Goal: Transaction & Acquisition: Download file/media

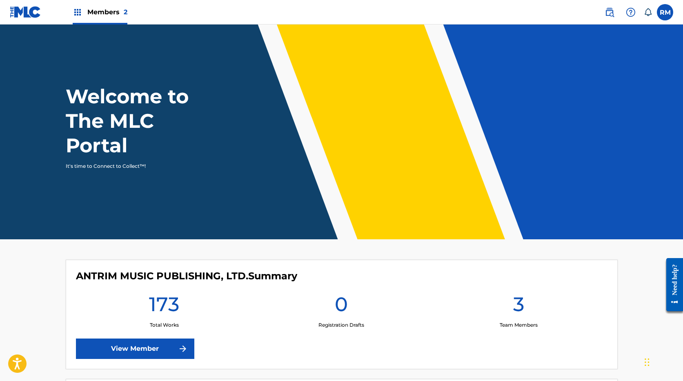
click at [109, 11] on span "Members 2" at bounding box center [107, 11] width 40 height 9
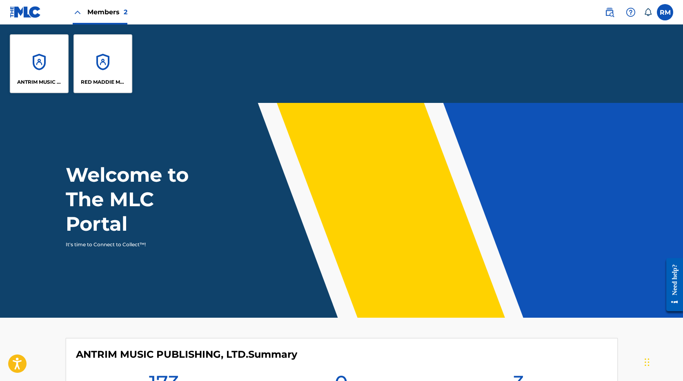
click at [99, 62] on div "RED MADDIE MUSIC PUBLISHING" at bounding box center [102, 63] width 59 height 59
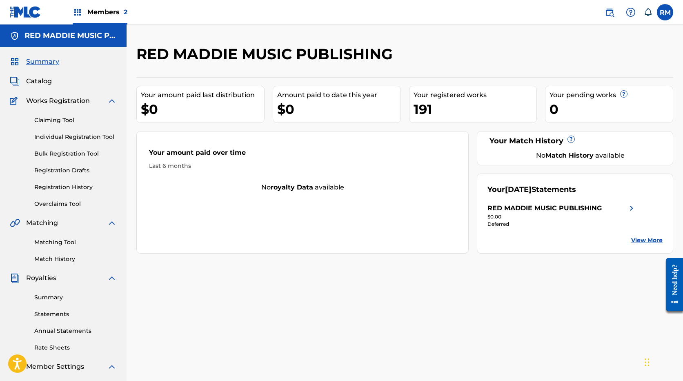
click at [98, 13] on span "Members 2" at bounding box center [107, 11] width 40 height 9
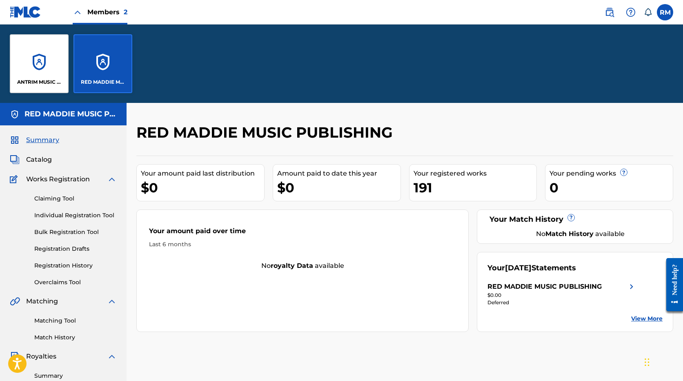
click at [41, 64] on div "ANTRIM MUSIC PUBLISHING, LTD." at bounding box center [39, 63] width 59 height 59
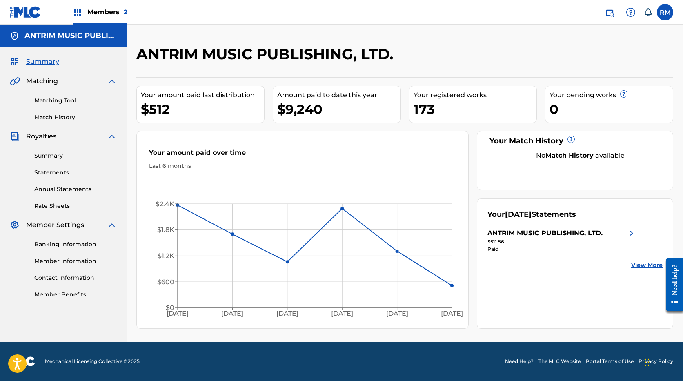
click at [80, 276] on link "Contact Information" at bounding box center [75, 277] width 82 height 9
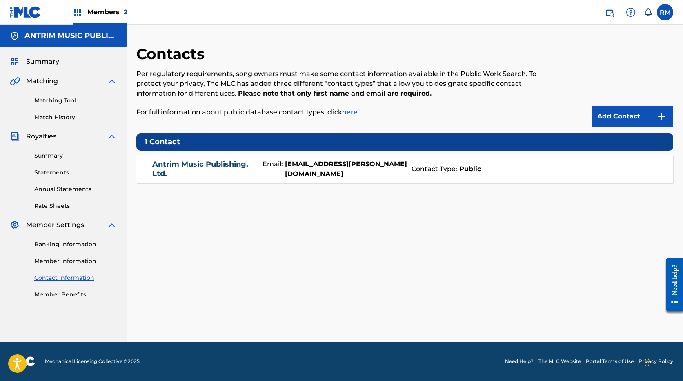
click at [73, 261] on link "Member Information" at bounding box center [75, 261] width 82 height 9
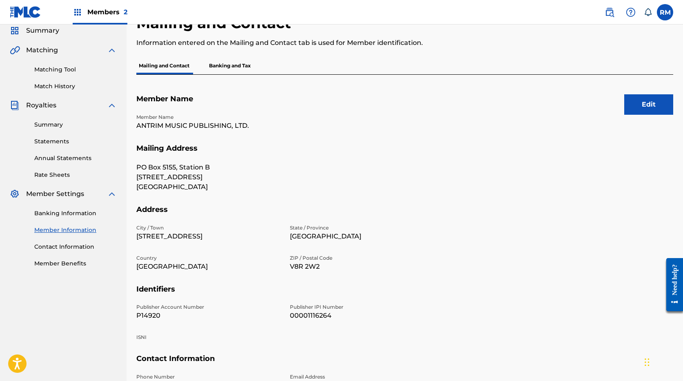
scroll to position [31, 0]
click at [116, 9] on span "Members 2" at bounding box center [107, 11] width 40 height 9
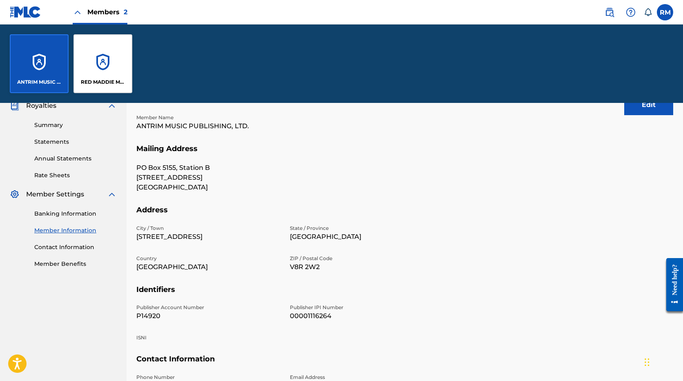
click at [102, 66] on div "RED MADDIE MUSIC PUBLISHING" at bounding box center [102, 63] width 59 height 59
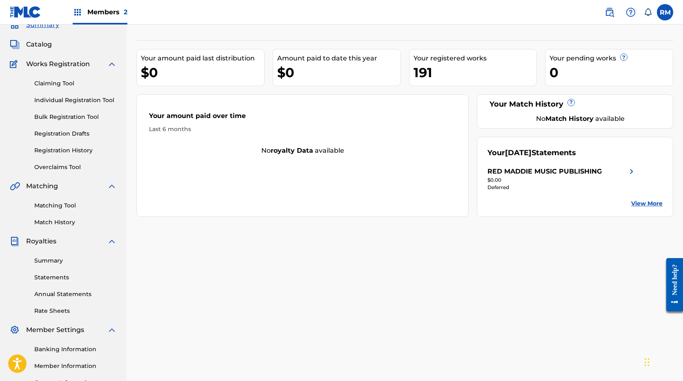
scroll to position [109, 0]
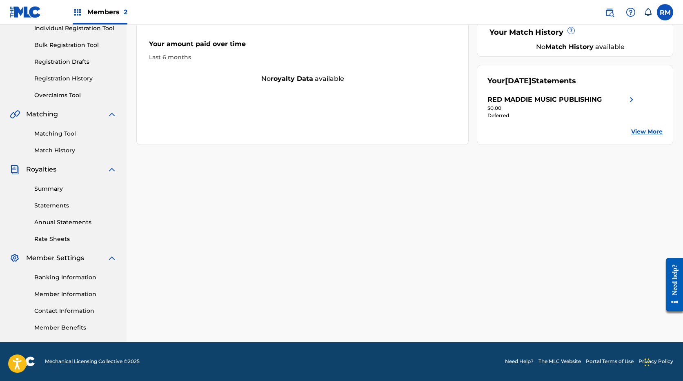
drag, startPoint x: 68, startPoint y: 296, endPoint x: 74, endPoint y: 293, distance: 6.5
click at [68, 295] on link "Member Information" at bounding box center [75, 294] width 82 height 9
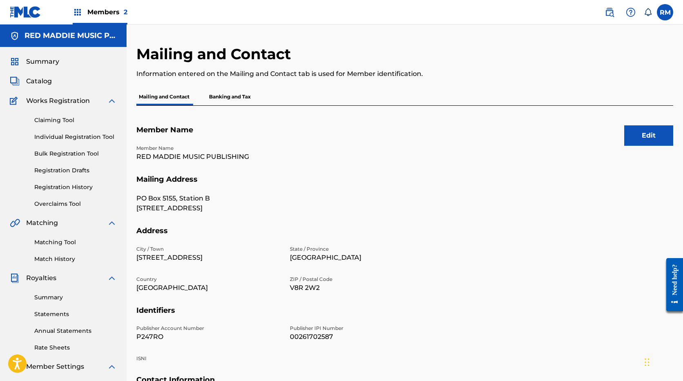
click at [45, 277] on span "Royalties" at bounding box center [41, 278] width 30 height 10
drag, startPoint x: 50, startPoint y: 297, endPoint x: 59, endPoint y: 293, distance: 9.7
click at [50, 297] on link "Summary" at bounding box center [75, 297] width 82 height 9
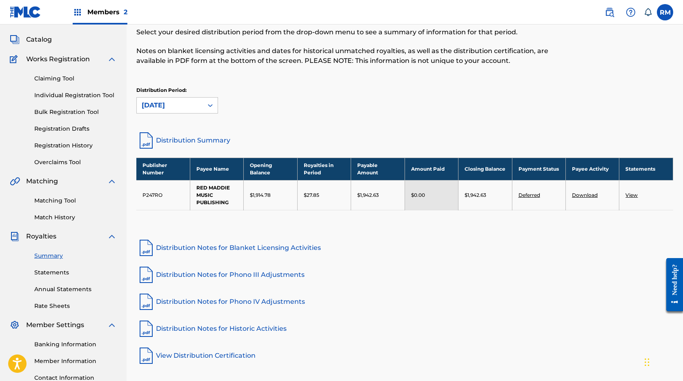
scroll to position [109, 0]
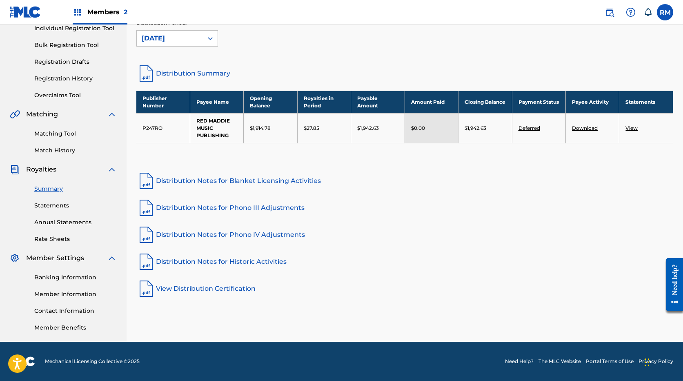
click at [67, 294] on link "Member Information" at bounding box center [75, 294] width 82 height 9
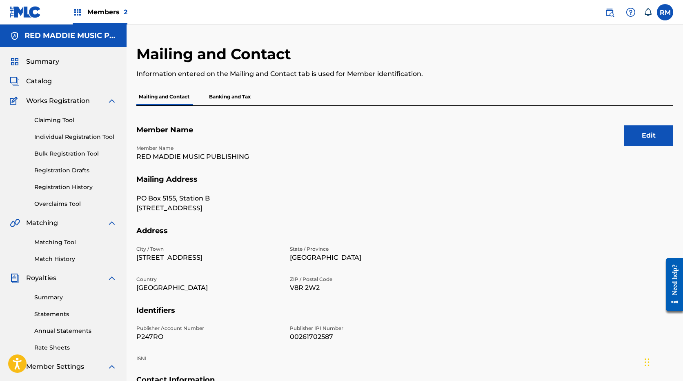
click at [109, 11] on span "Members 2" at bounding box center [107, 11] width 40 height 9
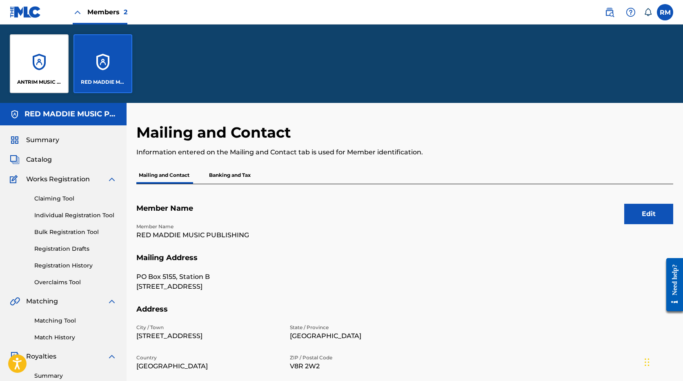
click at [47, 65] on div "ANTRIM MUSIC PUBLISHING, LTD." at bounding box center [39, 63] width 59 height 59
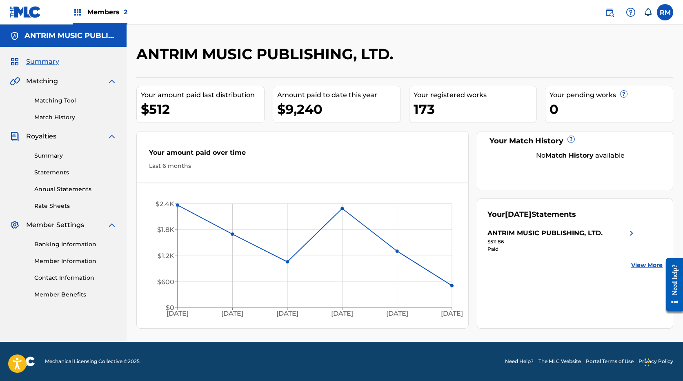
click at [65, 261] on link "Member Information" at bounding box center [75, 261] width 82 height 9
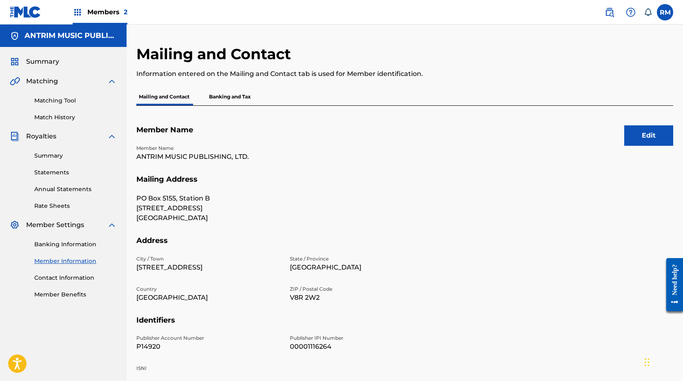
click at [77, 242] on link "Banking Information" at bounding box center [75, 244] width 82 height 9
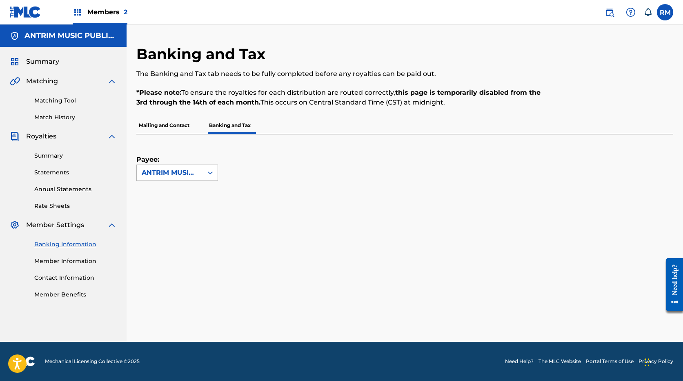
click at [201, 177] on div "ANTRIM MUSIC PUBLISHING, LTD." at bounding box center [170, 173] width 66 height 16
click at [182, 193] on div "ANTRIM MUSIC PUBLISHING, LTD." at bounding box center [177, 196] width 81 height 30
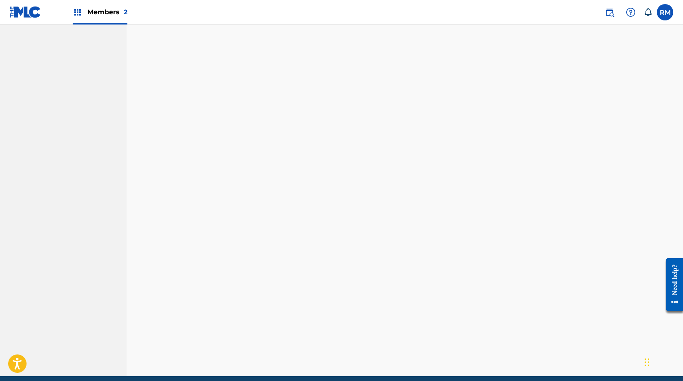
scroll to position [167, 0]
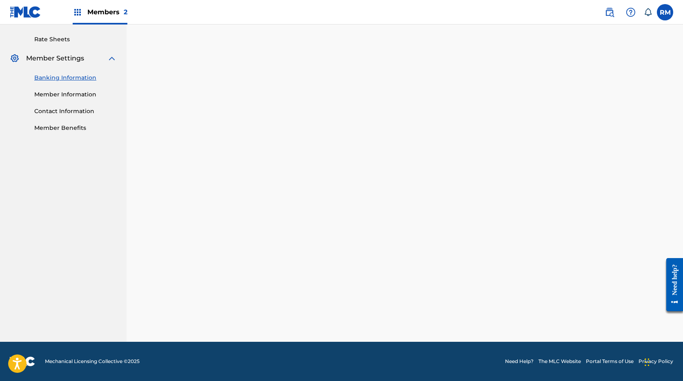
click at [101, 8] on span "Members 2" at bounding box center [107, 11] width 40 height 9
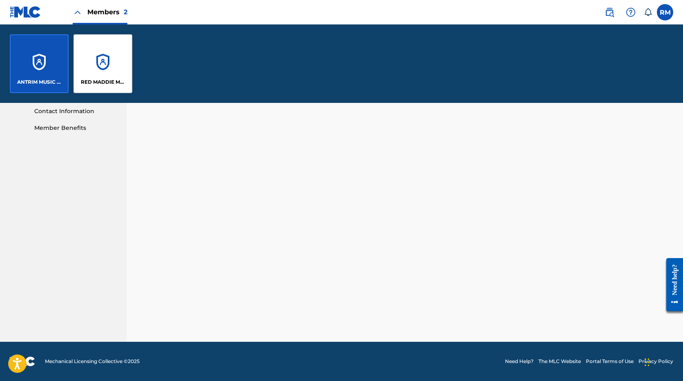
scroll to position [405, 0]
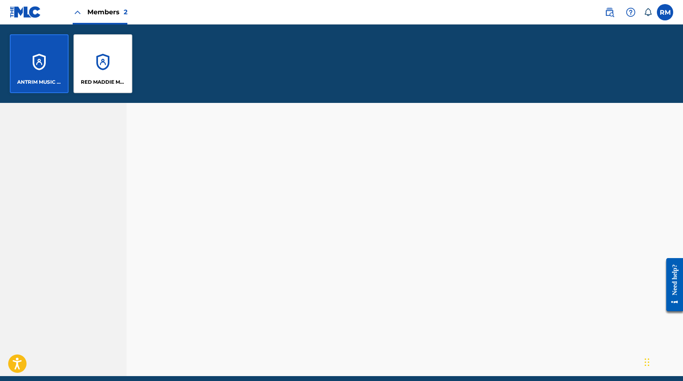
click at [109, 60] on div "RED MADDIE MUSIC PUBLISHING" at bounding box center [102, 63] width 59 height 59
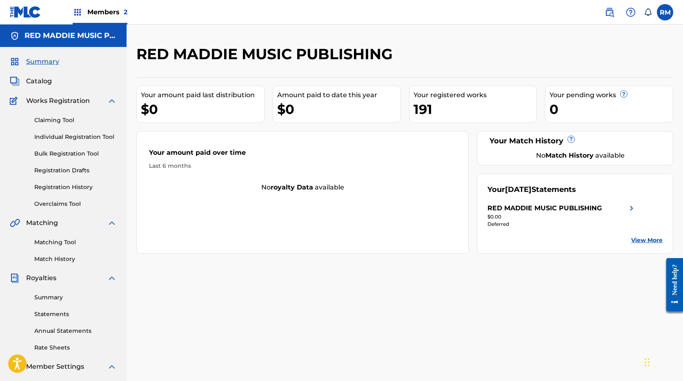
click at [59, 296] on link "Summary" at bounding box center [75, 297] width 82 height 9
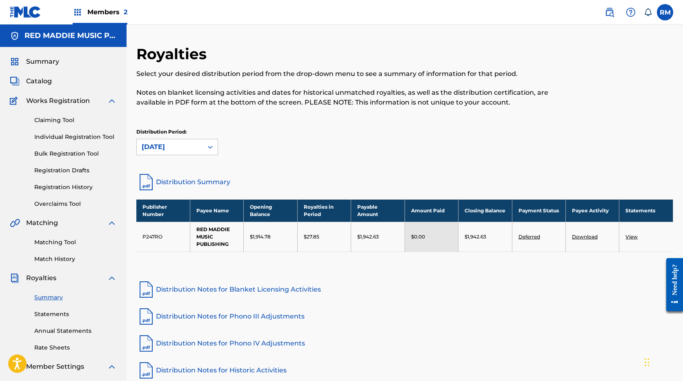
click at [579, 235] on link "Download" at bounding box center [585, 236] width 26 height 6
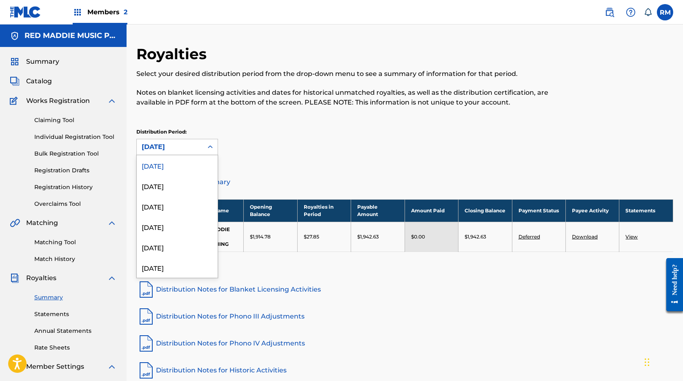
click at [193, 143] on div "[DATE]" at bounding box center [170, 147] width 56 height 10
click at [169, 187] on div "[DATE]" at bounding box center [177, 186] width 81 height 20
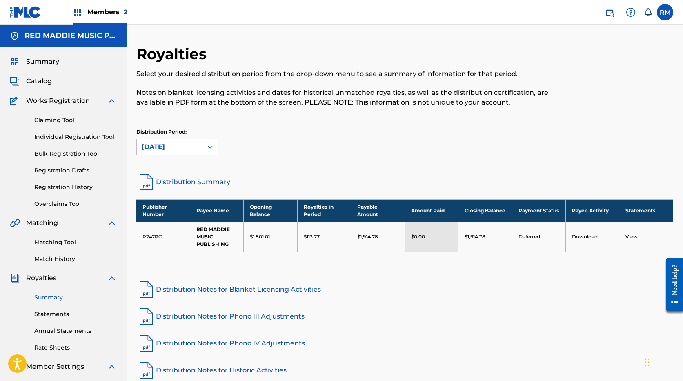
click at [584, 237] on link "Download" at bounding box center [585, 236] width 26 height 6
click at [180, 146] on div "[DATE]" at bounding box center [170, 147] width 56 height 10
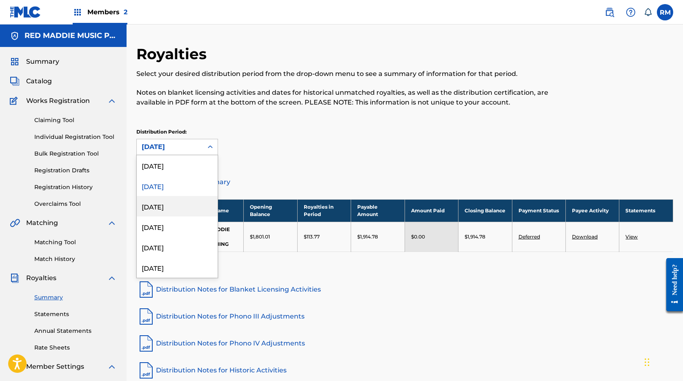
click at [161, 207] on div "[DATE]" at bounding box center [177, 206] width 81 height 20
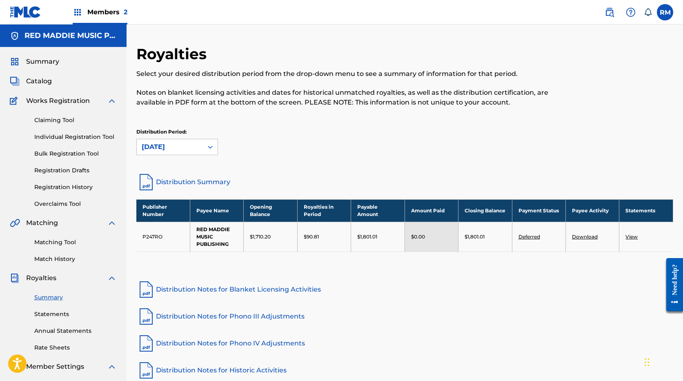
click at [585, 234] on link "Download" at bounding box center [585, 236] width 26 height 6
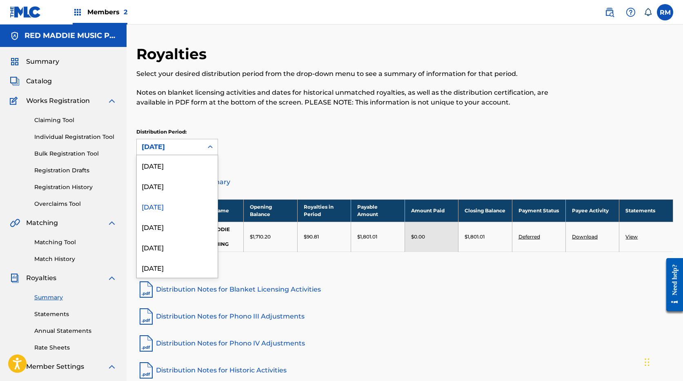
click at [167, 139] on div "[DATE]" at bounding box center [177, 147] width 82 height 16
click at [162, 224] on div "[DATE]" at bounding box center [177, 226] width 81 height 20
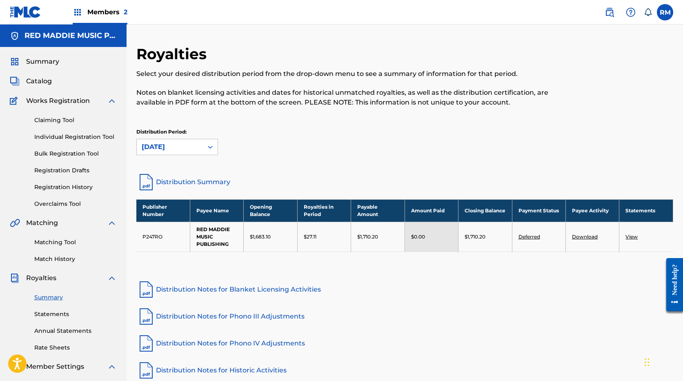
click at [580, 237] on link "Download" at bounding box center [585, 236] width 26 height 6
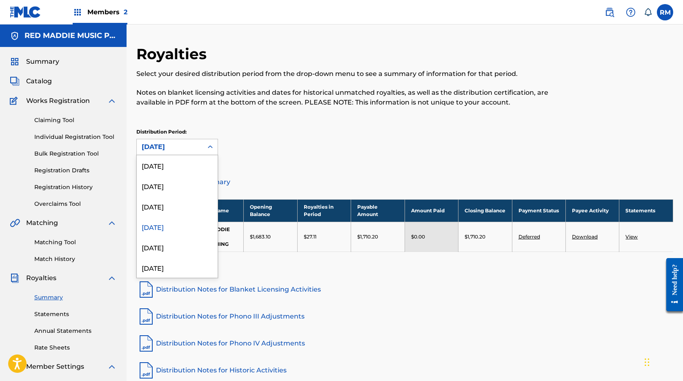
click at [165, 150] on div "[DATE]" at bounding box center [170, 147] width 56 height 10
click at [176, 247] on div "[DATE]" at bounding box center [177, 247] width 81 height 20
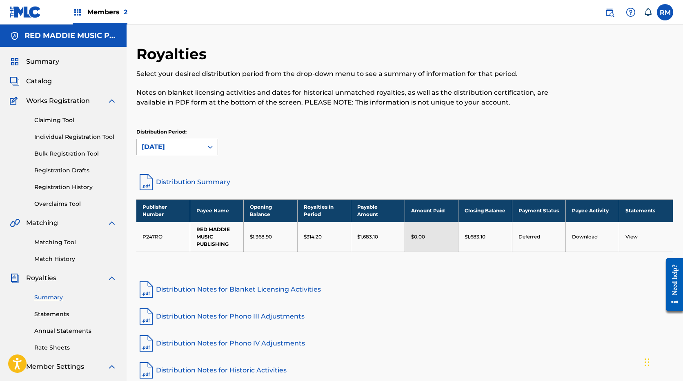
click at [580, 237] on link "Download" at bounding box center [585, 236] width 26 height 6
click at [169, 148] on div "[DATE]" at bounding box center [170, 147] width 56 height 10
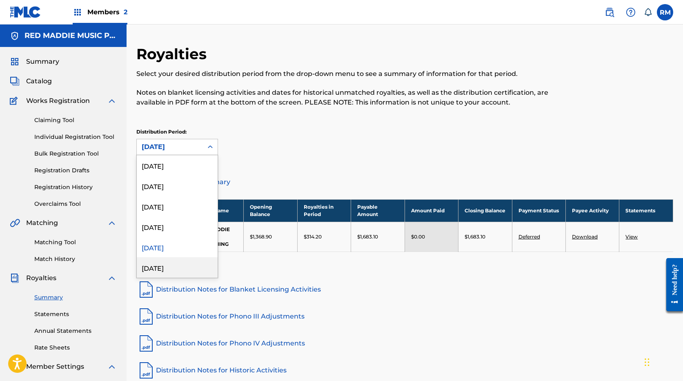
drag, startPoint x: 165, startPoint y: 269, endPoint x: 185, endPoint y: 264, distance: 20.3
click at [166, 269] on div "[DATE]" at bounding box center [177, 267] width 81 height 20
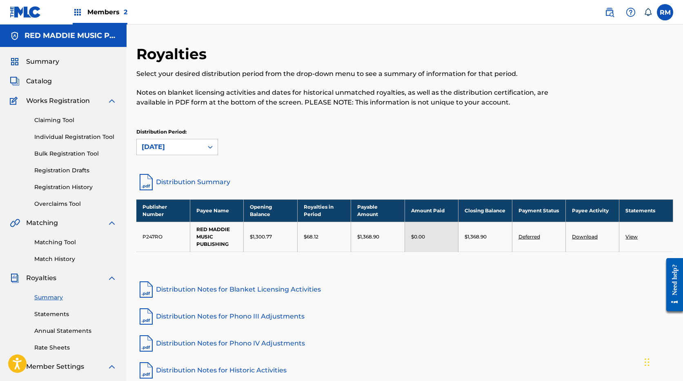
click at [581, 237] on link "Download" at bounding box center [585, 236] width 26 height 6
click at [180, 147] on div "[DATE]" at bounding box center [170, 147] width 56 height 10
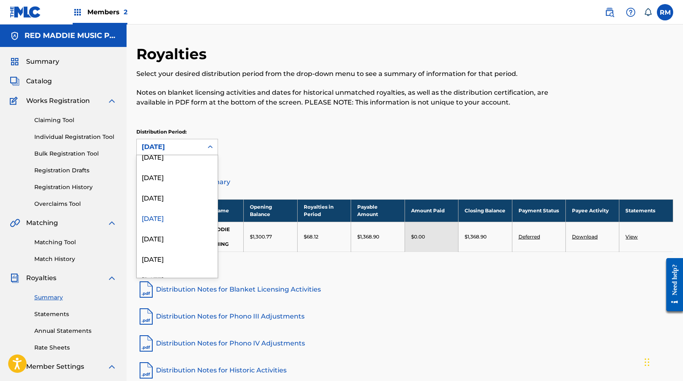
scroll to position [89, 0]
click at [170, 202] on div "[DATE]" at bounding box center [177, 199] width 81 height 20
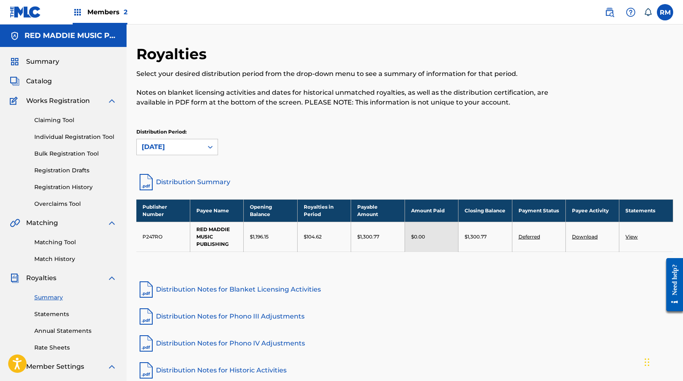
click at [584, 238] on link "Download" at bounding box center [585, 236] width 26 height 6
click at [169, 145] on div "[DATE]" at bounding box center [170, 147] width 56 height 10
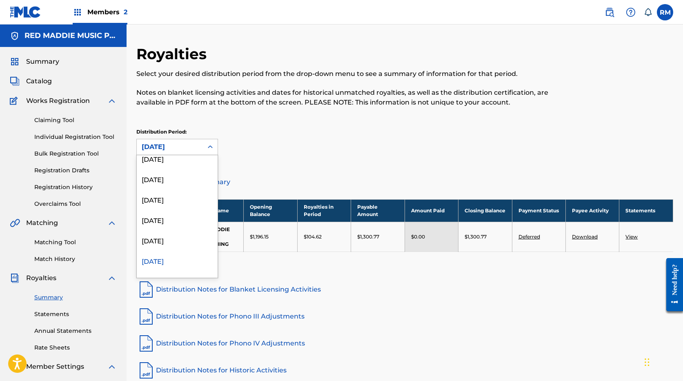
scroll to position [109, 0]
click at [170, 199] on div "[DATE]" at bounding box center [177, 199] width 81 height 20
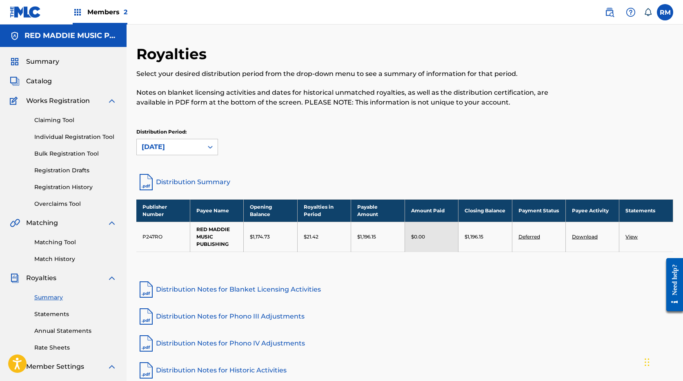
click at [589, 239] on link "Download" at bounding box center [585, 236] width 26 height 6
click at [180, 145] on div "[DATE]" at bounding box center [170, 147] width 56 height 10
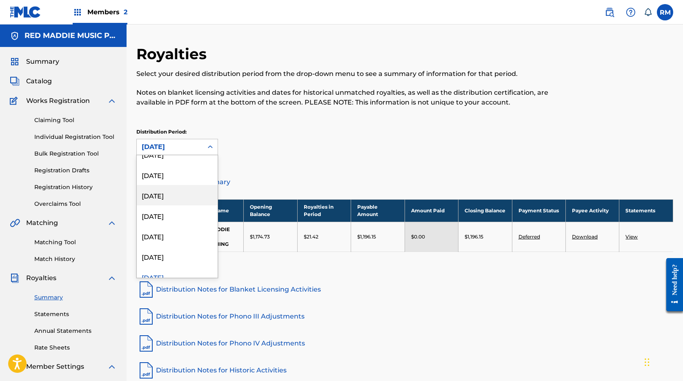
scroll to position [0, 0]
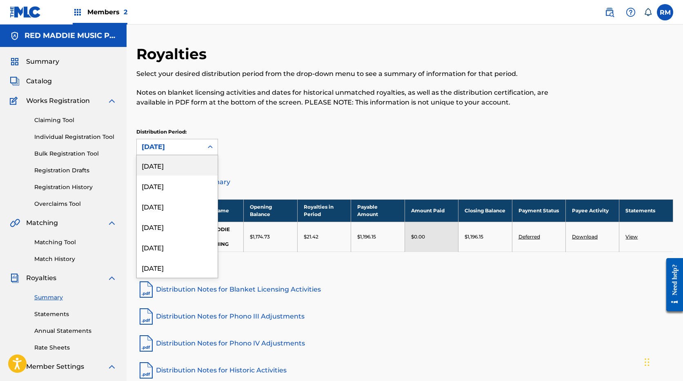
click at [162, 164] on div "[DATE]" at bounding box center [177, 165] width 81 height 20
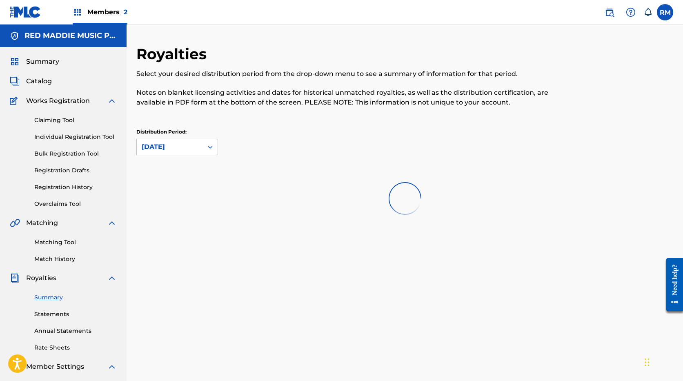
click at [177, 148] on div "[DATE]" at bounding box center [170, 147] width 56 height 10
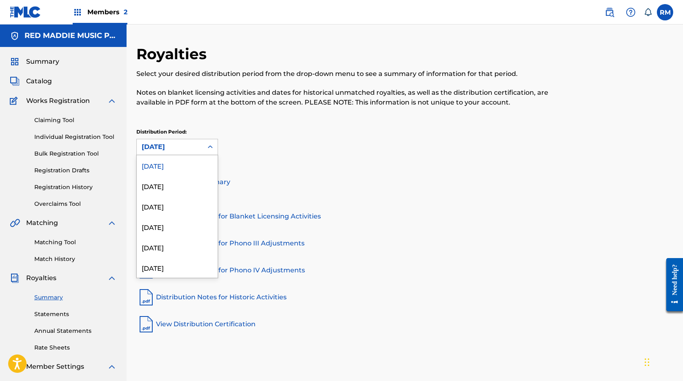
click at [165, 165] on div "[DATE]" at bounding box center [177, 165] width 81 height 20
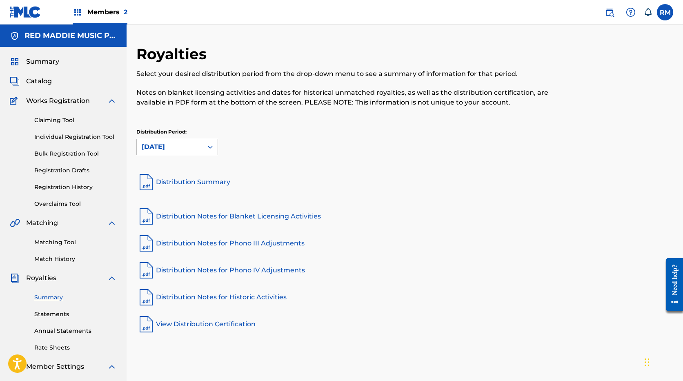
click at [52, 294] on link "Summary" at bounding box center [75, 297] width 82 height 9
click at [62, 314] on link "Statements" at bounding box center [75, 314] width 82 height 9
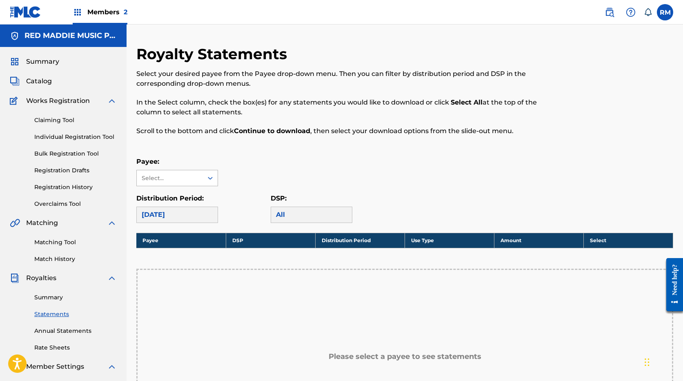
click at [198, 179] on div "Select..." at bounding box center [170, 178] width 66 height 16
click at [185, 198] on div "RED MADDIE MUSIC PUBLISHING" at bounding box center [177, 201] width 81 height 30
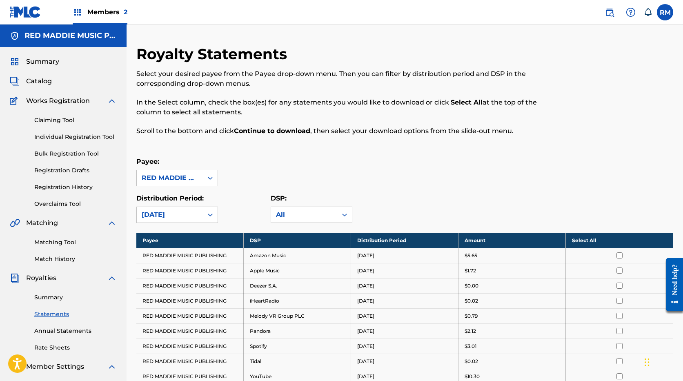
click at [139, 256] on td "RED MADDIE MUSIC PUBLISHING" at bounding box center [189, 255] width 107 height 15
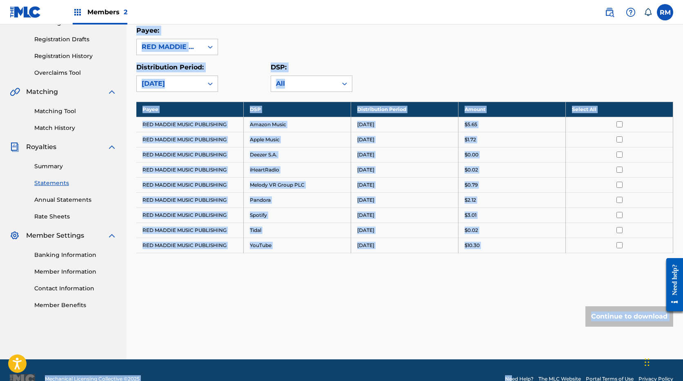
scroll to position [149, 0]
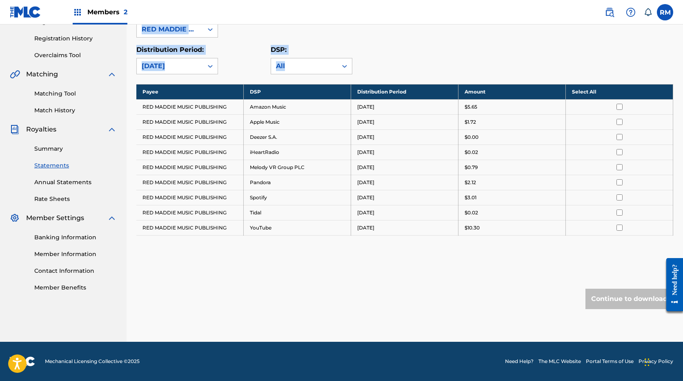
drag, startPoint x: 133, startPoint y: 160, endPoint x: 506, endPoint y: 239, distance: 381.7
click at [506, 239] on div "Royalty Statements Select your desired payee from the Payee drop-down menu. The…" at bounding box center [405, 118] width 556 height 445
copy div "Payee: RED MADDIE MUSIC PUBLISHING Distribution Period: [DATE] DSP: All"
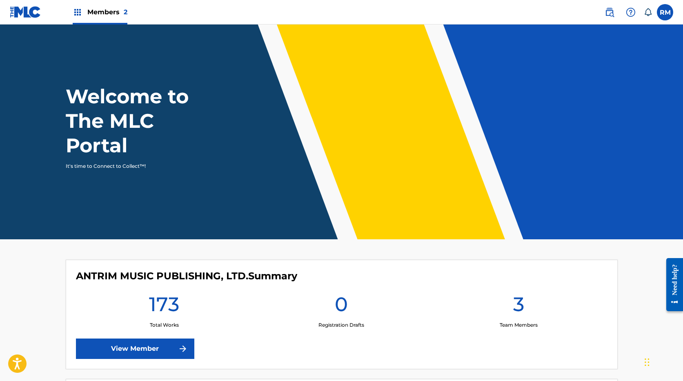
click at [94, 11] on span "Members 2" at bounding box center [107, 11] width 40 height 9
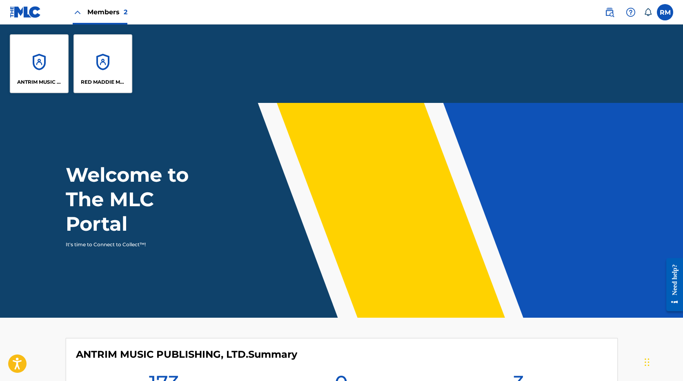
click at [111, 58] on div "RED MADDIE MUSIC PUBLISHING" at bounding box center [102, 63] width 59 height 59
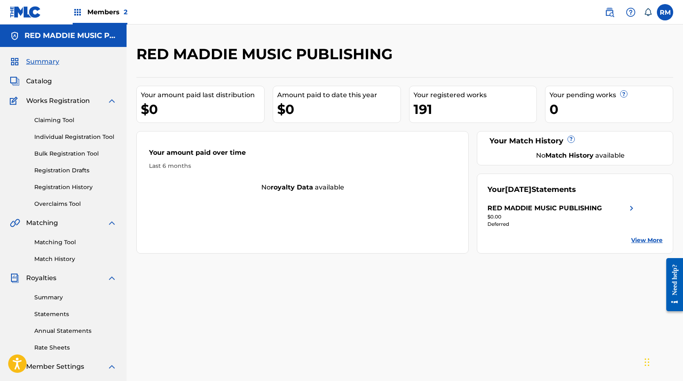
click at [649, 240] on link "View More" at bounding box center [646, 240] width 31 height 9
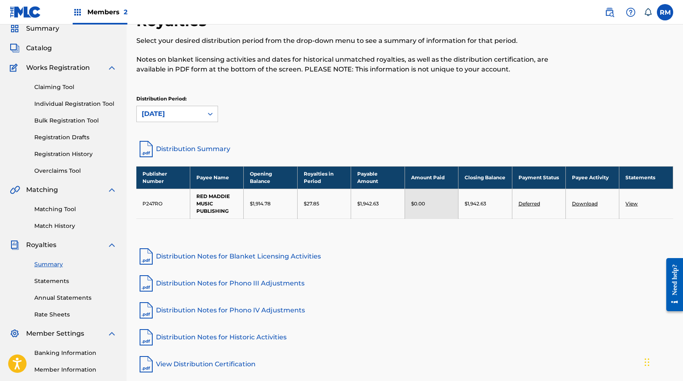
scroll to position [82, 0]
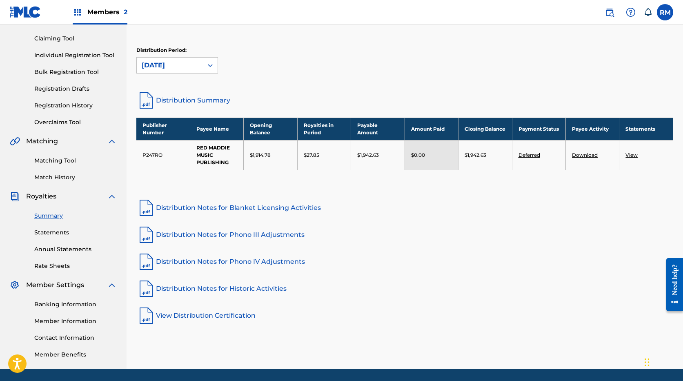
click at [520, 153] on link "Deferred" at bounding box center [529, 155] width 22 height 6
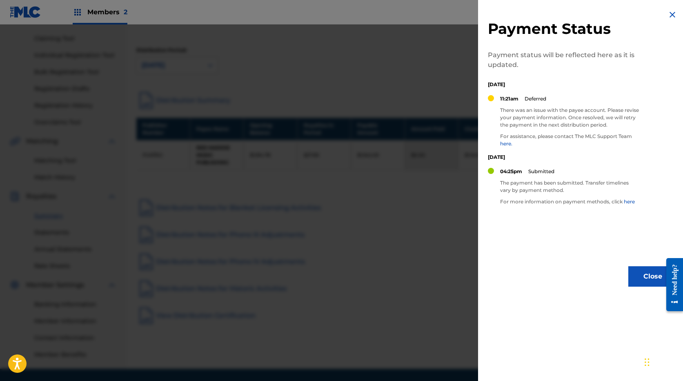
click at [536, 247] on div "Payment Status Payment status will be reflected here as it is updated. Saturday…" at bounding box center [582, 148] width 209 height 296
click at [349, 270] on div at bounding box center [341, 214] width 683 height 381
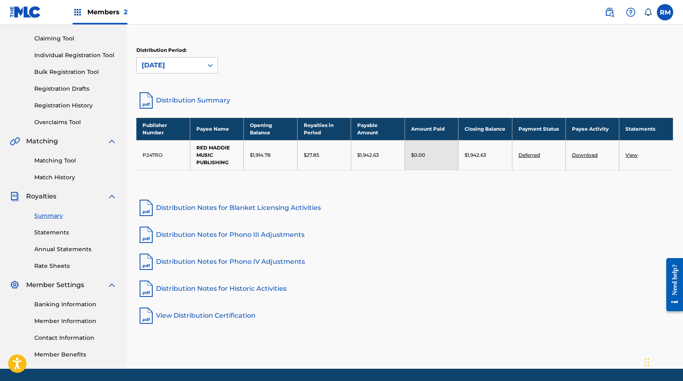
click at [67, 320] on link "Member Information" at bounding box center [75, 321] width 82 height 9
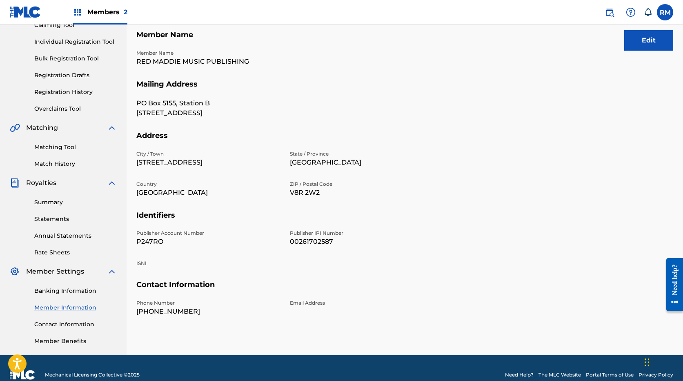
scroll to position [109, 0]
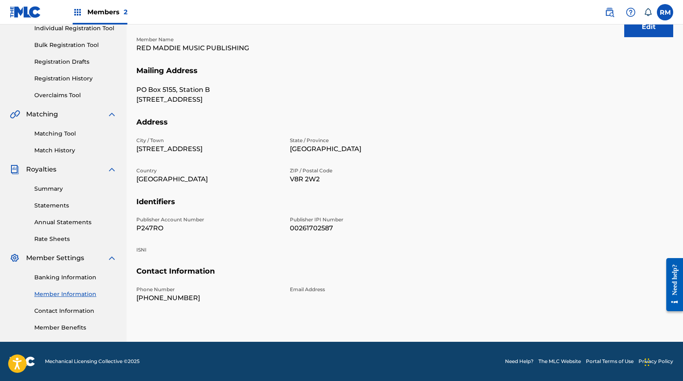
click at [85, 309] on link "Contact Information" at bounding box center [75, 311] width 82 height 9
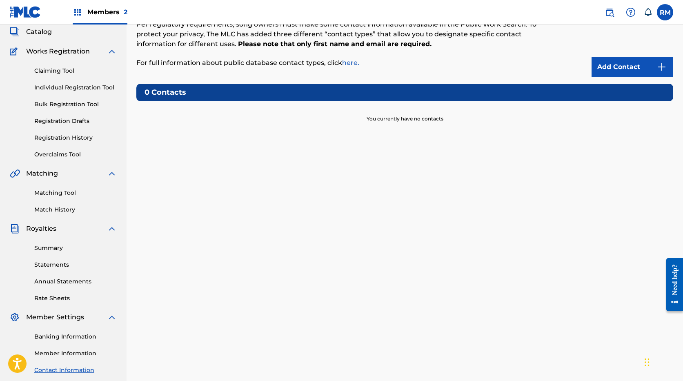
scroll to position [109, 0]
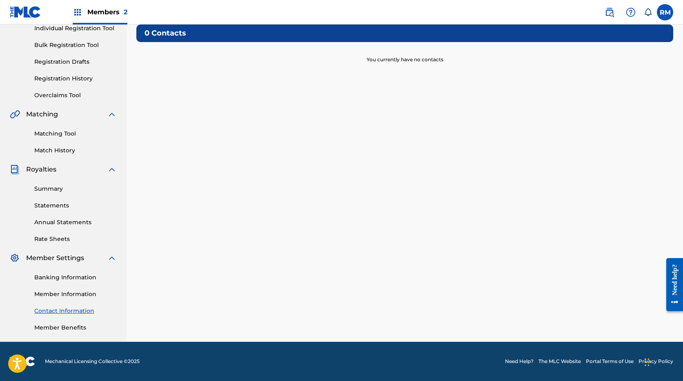
click at [82, 276] on link "Banking Information" at bounding box center [75, 277] width 82 height 9
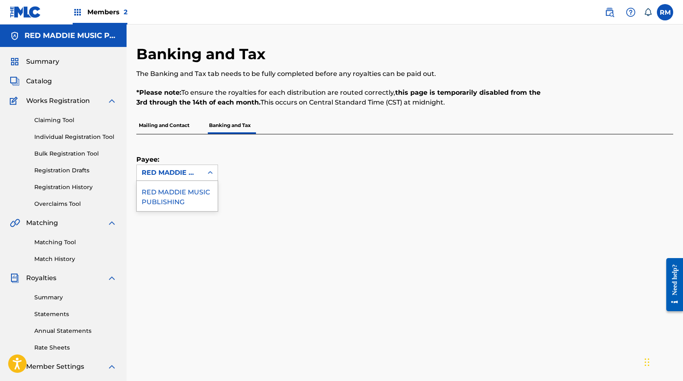
click at [169, 175] on div "RED MADDIE MUSIC PUBLISHING" at bounding box center [170, 173] width 56 height 10
click at [170, 197] on div "RED MADDIE MUSIC PUBLISHING" at bounding box center [177, 196] width 81 height 30
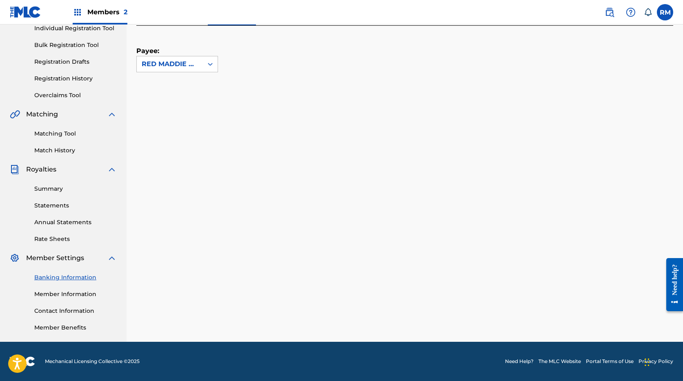
scroll to position [109, 0]
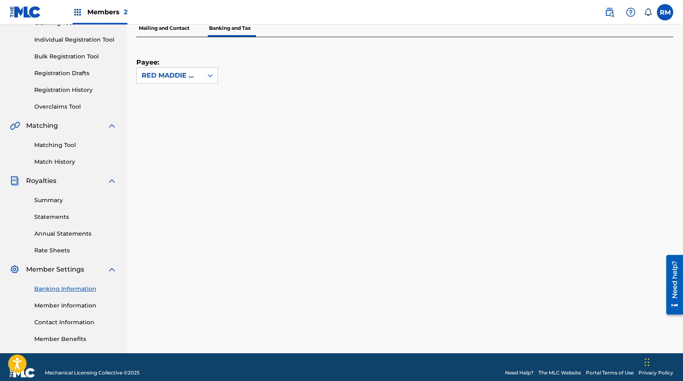
scroll to position [109, 0]
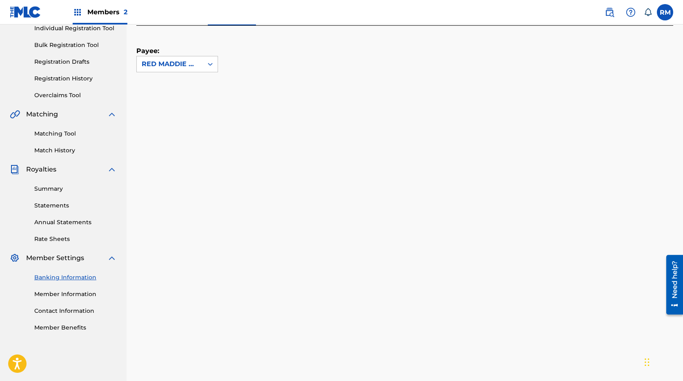
click at [85, 294] on link "Member Information" at bounding box center [75, 294] width 82 height 9
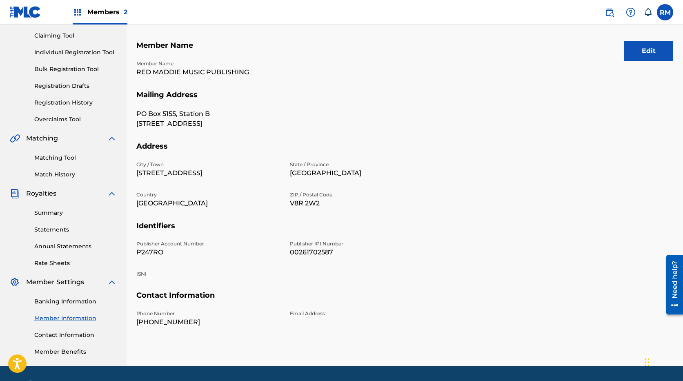
scroll to position [109, 0]
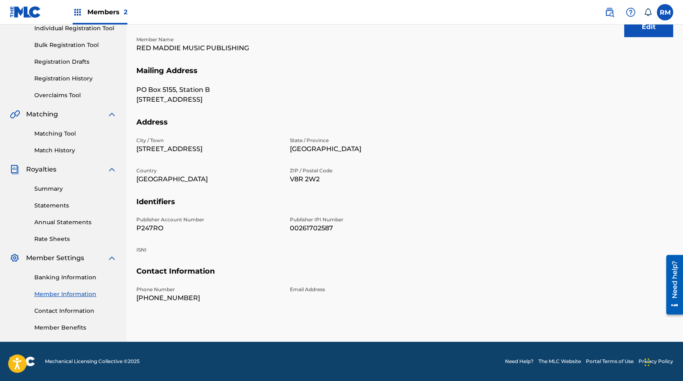
click at [68, 307] on link "Contact Information" at bounding box center [75, 311] width 82 height 9
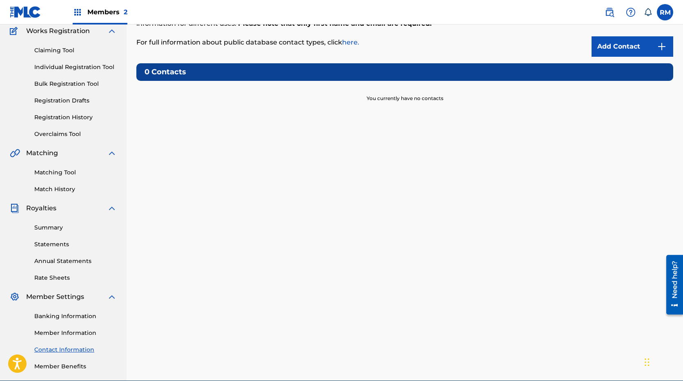
scroll to position [109, 0]
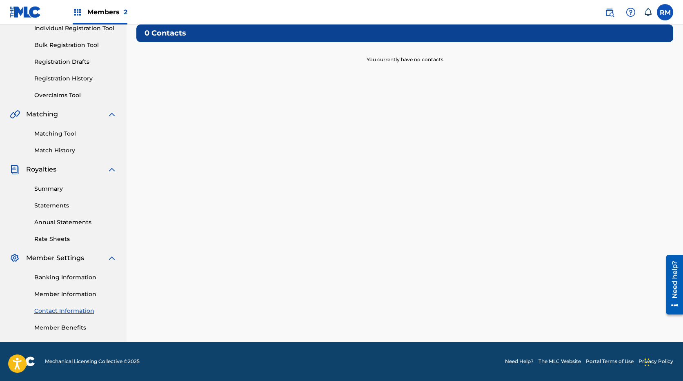
click at [74, 279] on link "Banking Information" at bounding box center [75, 277] width 82 height 9
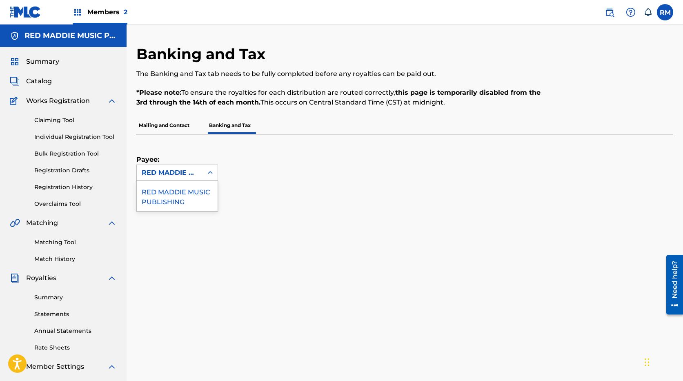
click at [189, 178] on div "RED MADDIE MUSIC PUBLISHING" at bounding box center [170, 173] width 66 height 16
click at [178, 203] on div "RED MADDIE MUSIC PUBLISHING" at bounding box center [177, 196] width 81 height 30
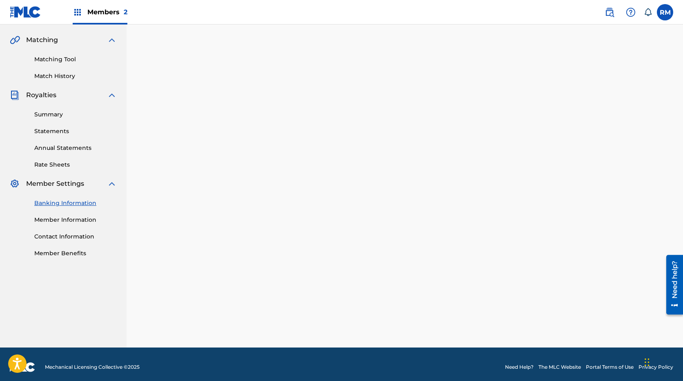
scroll to position [189, 0]
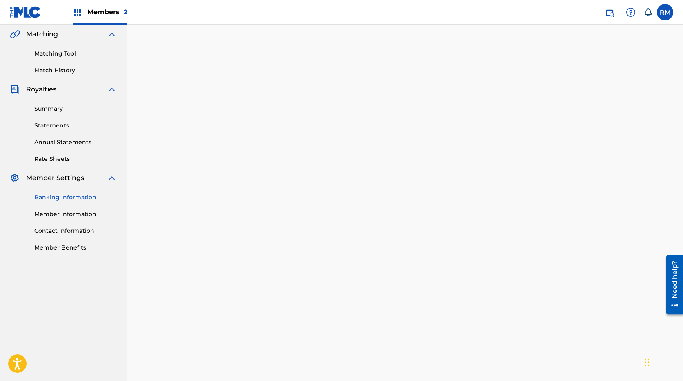
click at [60, 213] on link "Member Information" at bounding box center [75, 214] width 82 height 9
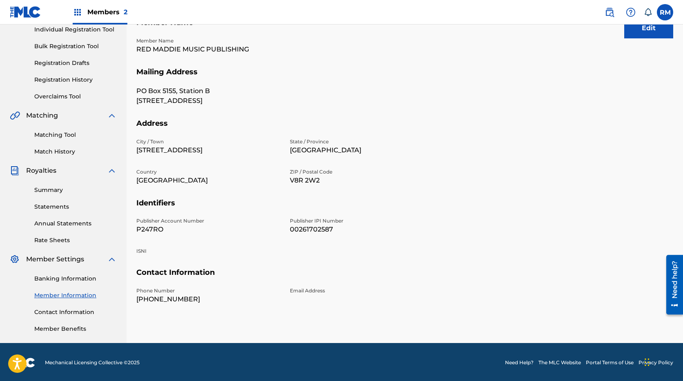
scroll to position [109, 0]
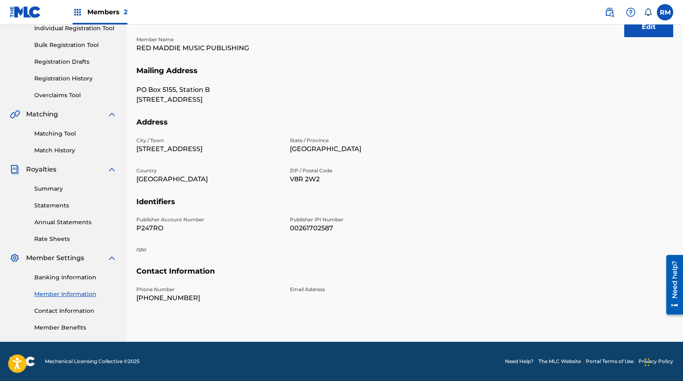
click at [84, 295] on link "Member Information" at bounding box center [75, 294] width 82 height 9
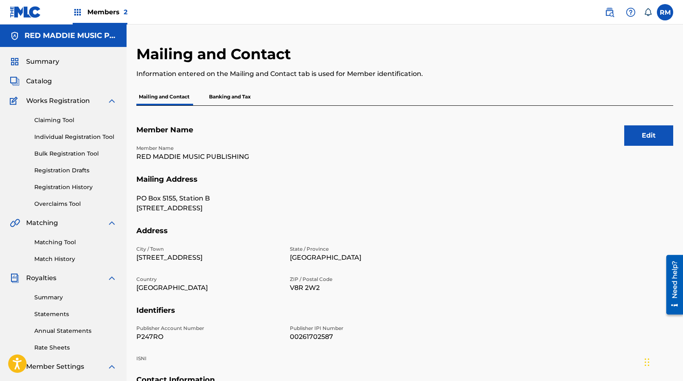
click at [237, 96] on p "Banking and Tax" at bounding box center [230, 96] width 47 height 17
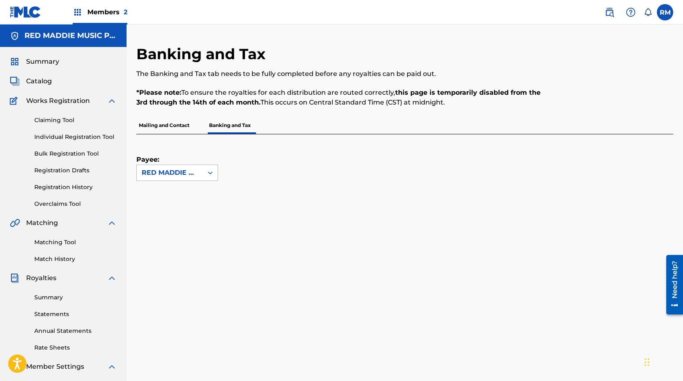
click at [206, 176] on icon at bounding box center [210, 173] width 8 height 8
click at [171, 195] on div "RED MADDIE MUSIC PUBLISHING" at bounding box center [177, 196] width 81 height 30
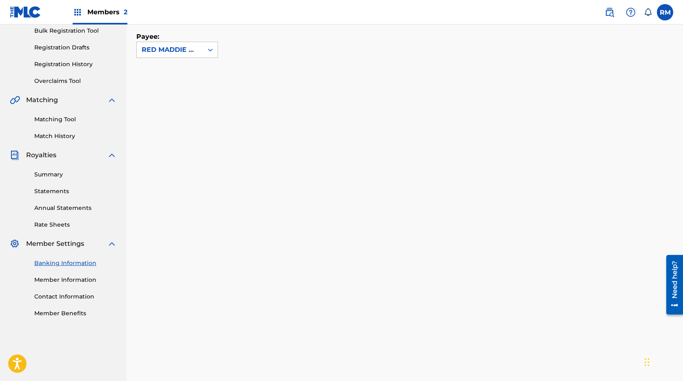
scroll to position [212, 0]
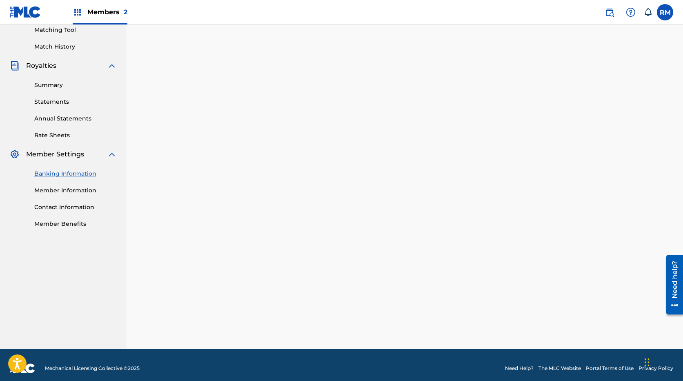
click at [60, 209] on link "Contact Information" at bounding box center [75, 207] width 82 height 9
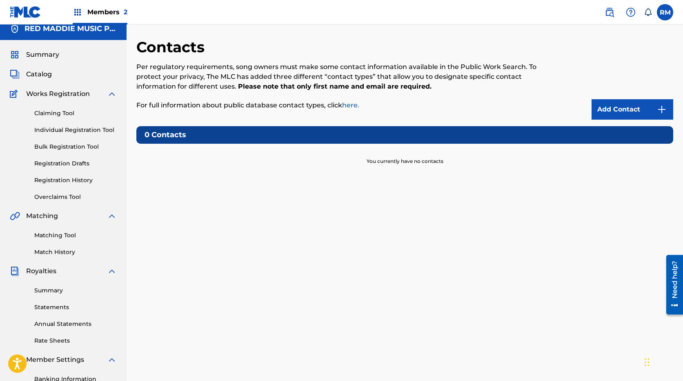
scroll to position [109, 0]
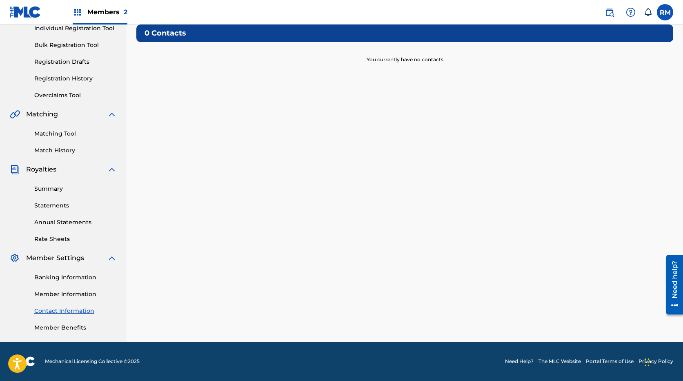
click at [51, 329] on link "Member Benefits" at bounding box center [75, 327] width 82 height 9
drag, startPoint x: 60, startPoint y: 277, endPoint x: 92, endPoint y: 277, distance: 31.4
click at [60, 277] on link "Banking Information" at bounding box center [75, 277] width 82 height 9
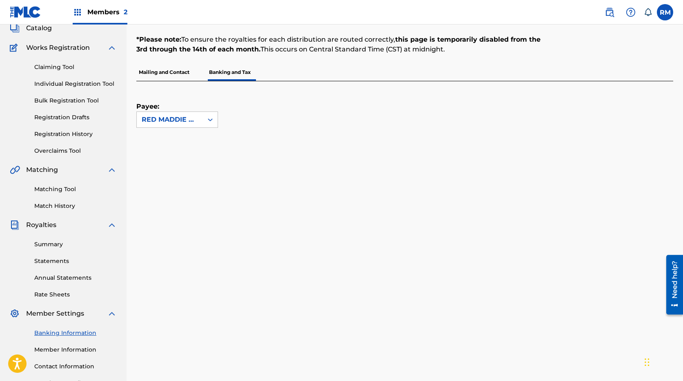
scroll to position [109, 0]
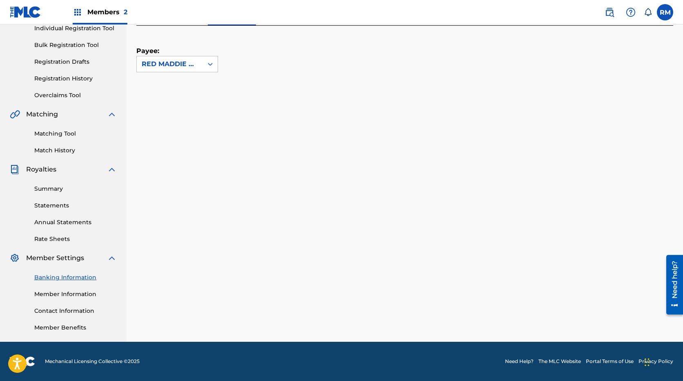
click at [60, 309] on link "Contact Information" at bounding box center [75, 311] width 82 height 9
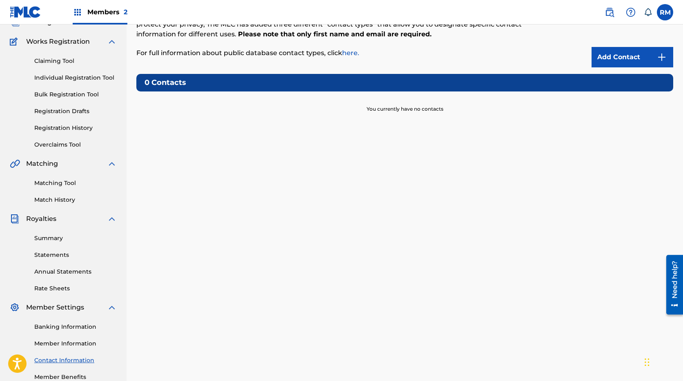
scroll to position [109, 0]
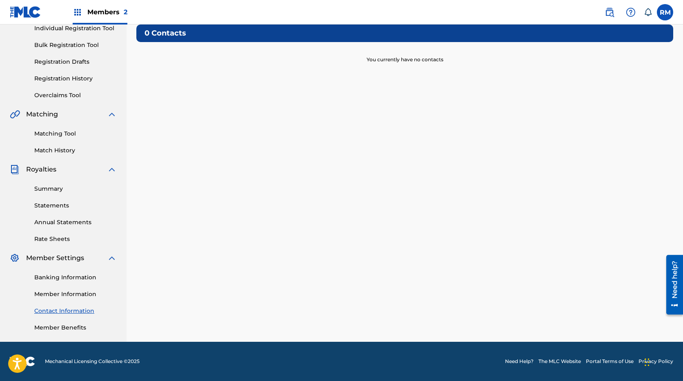
click at [54, 291] on link "Member Information" at bounding box center [75, 294] width 82 height 9
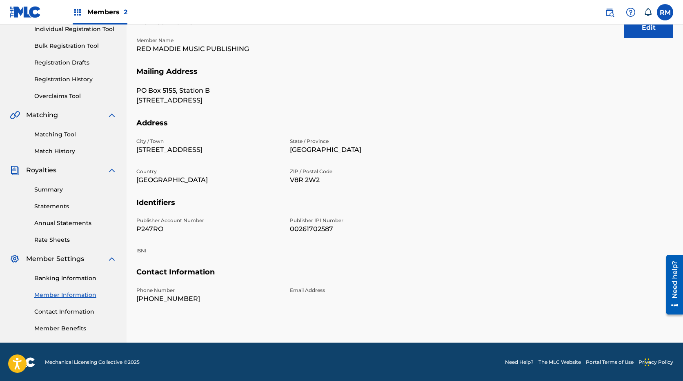
scroll to position [109, 0]
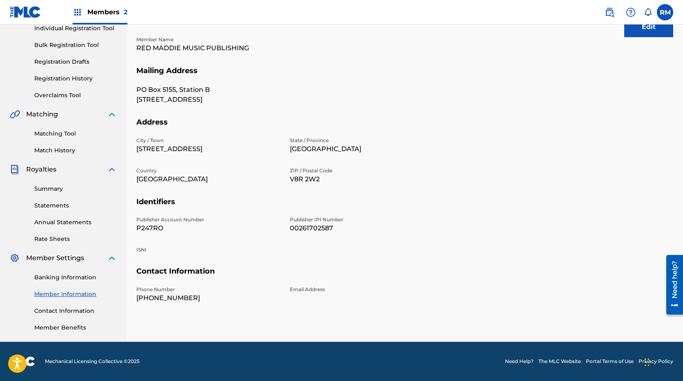
click at [67, 276] on link "Banking Information" at bounding box center [75, 277] width 82 height 9
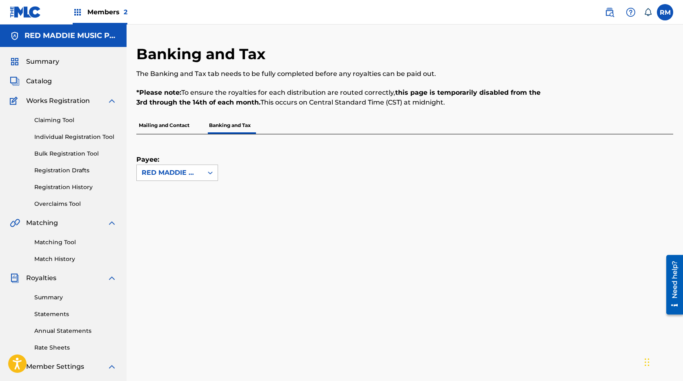
click at [158, 179] on div "RED MADDIE MUSIC PUBLISHING" at bounding box center [170, 173] width 66 height 16
click at [161, 193] on div "RED MADDIE MUSIC PUBLISHING" at bounding box center [177, 196] width 81 height 30
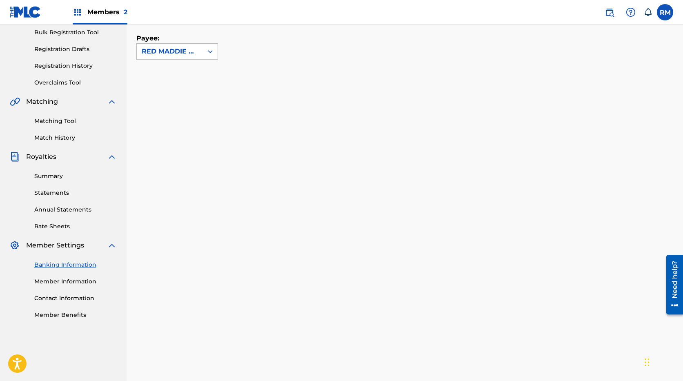
scroll to position [116, 0]
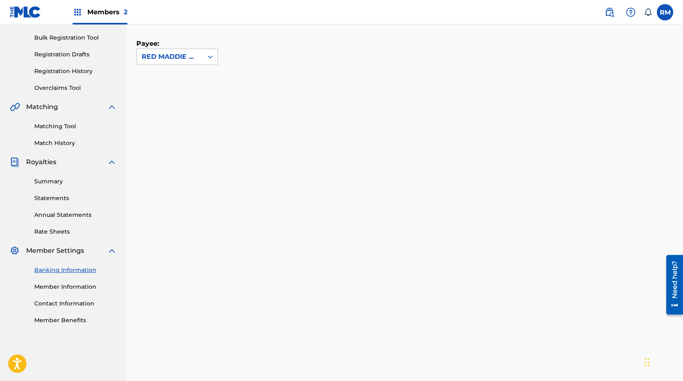
click at [64, 271] on link "Banking Information" at bounding box center [75, 270] width 82 height 9
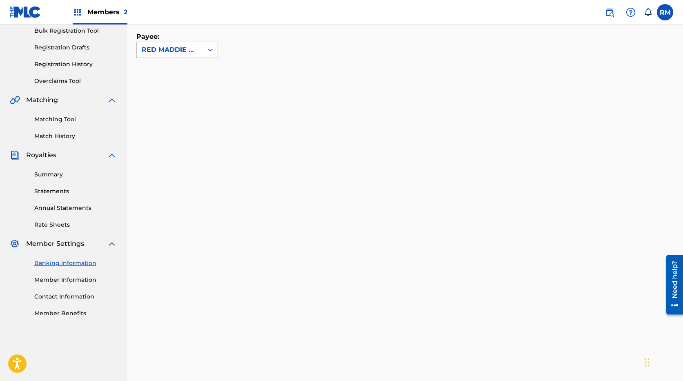
scroll to position [189, 0]
